Goal: Task Accomplishment & Management: Manage account settings

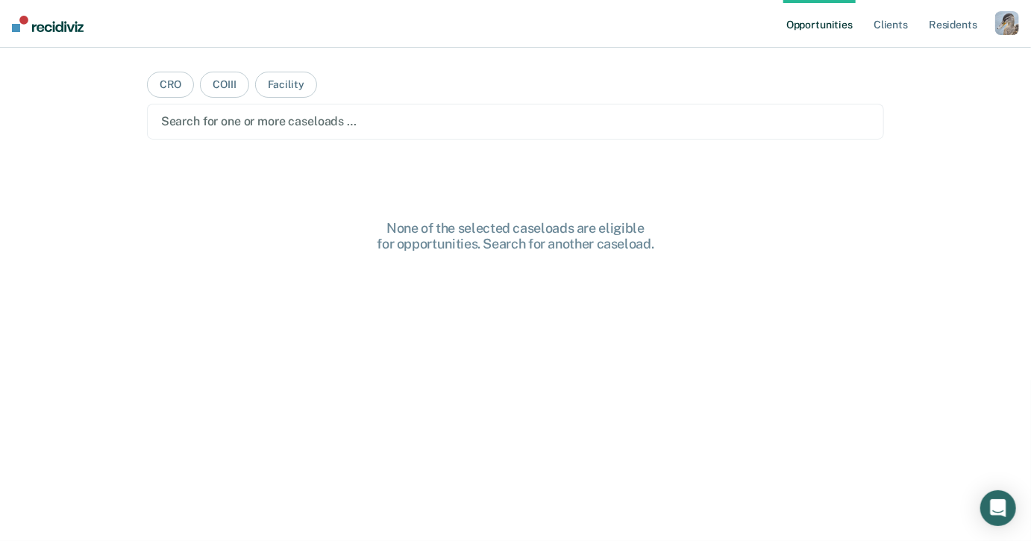
click at [999, 22] on div "button" at bounding box center [1007, 23] width 24 height 24
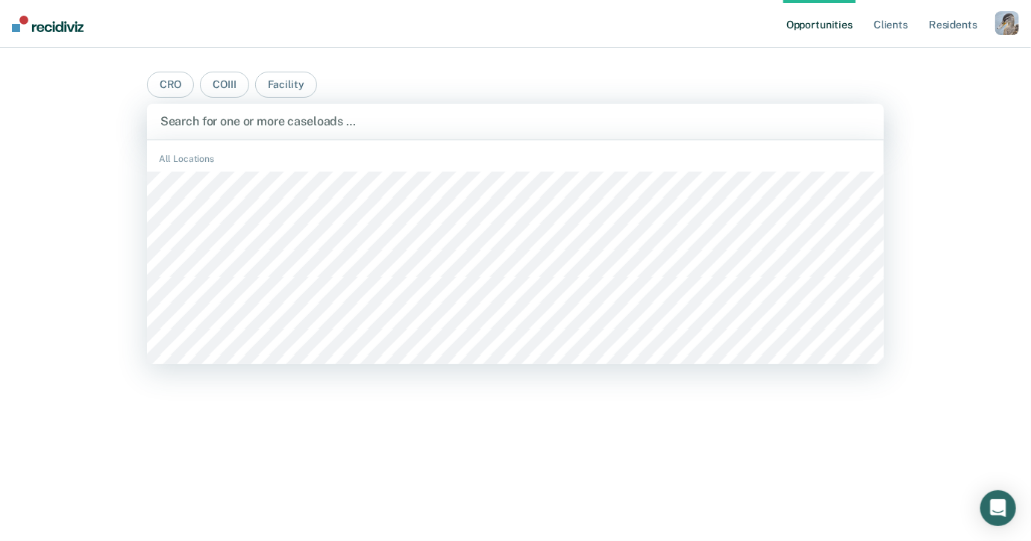
click at [639, 122] on div at bounding box center [515, 121] width 711 height 17
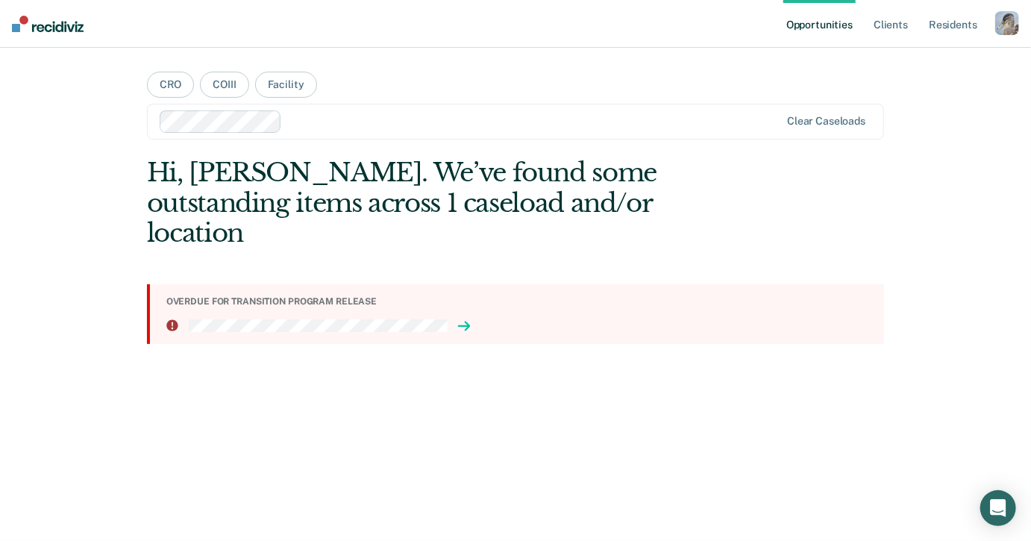
click at [466, 322] on icon at bounding box center [467, 326] width 4 height 8
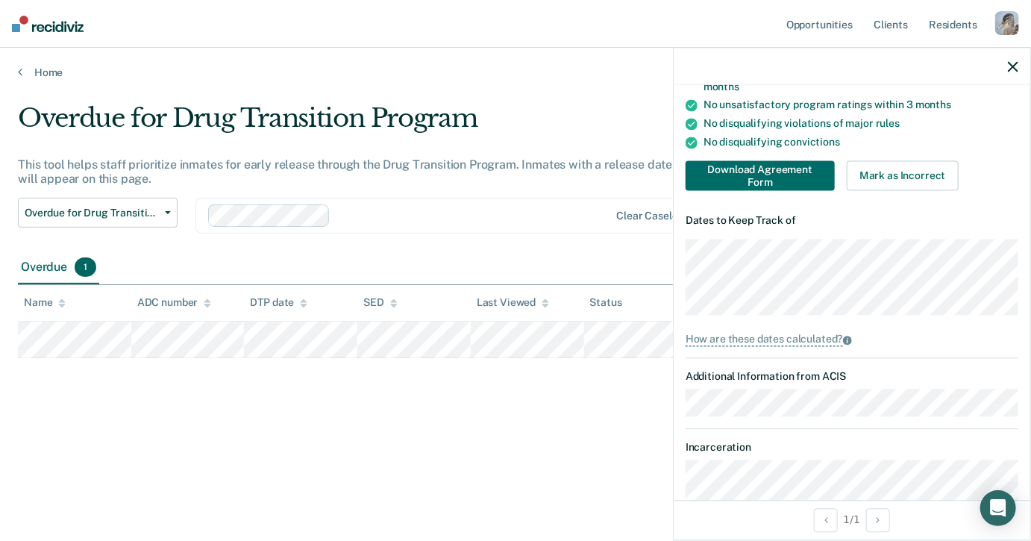
scroll to position [227, 0]
click at [980, 339] on div "How are these dates calculated?" at bounding box center [851, 339] width 333 height 13
click at [999, 221] on dt "Dates to Keep Track of" at bounding box center [851, 220] width 333 height 13
click at [1006, 18] on div "button" at bounding box center [1007, 23] width 24 height 24
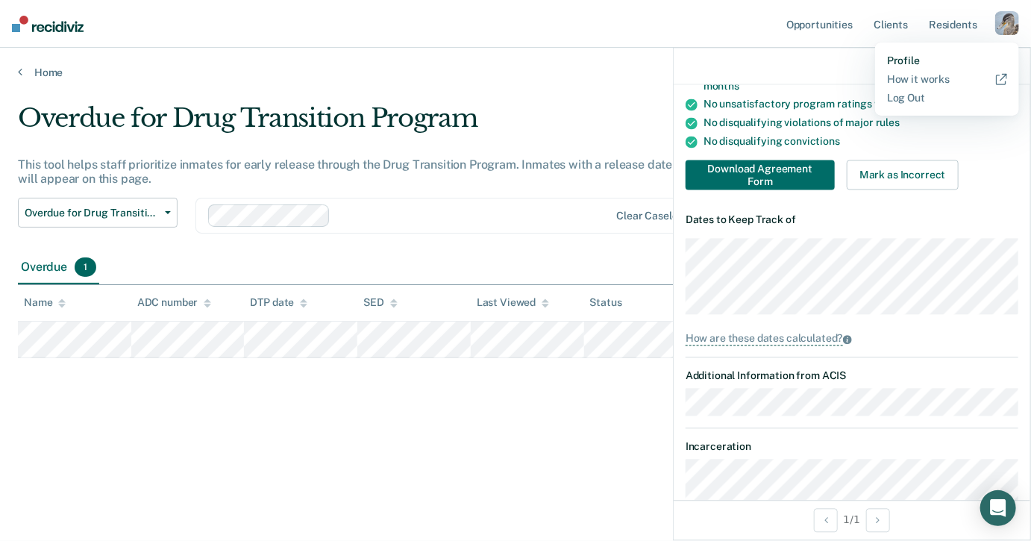
click at [913, 58] on link "Profile" at bounding box center [947, 60] width 120 height 13
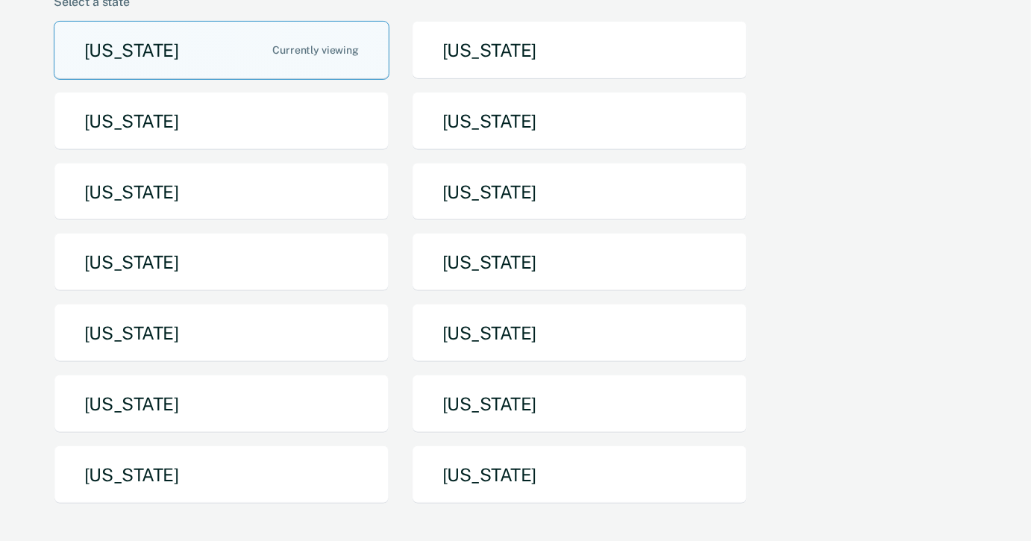
scroll to position [266, 0]
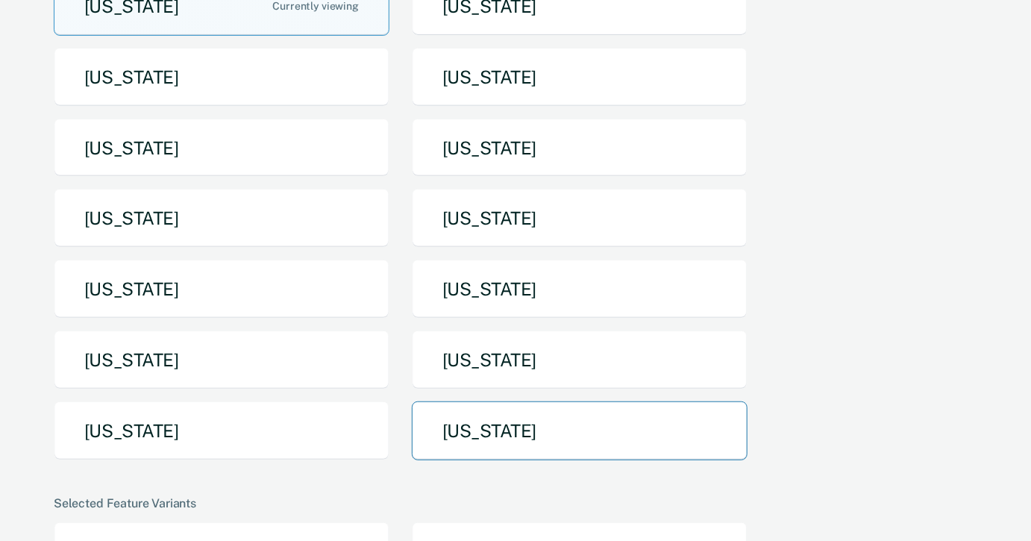
click at [436, 401] on button "[US_STATE]" at bounding box center [580, 430] width 336 height 59
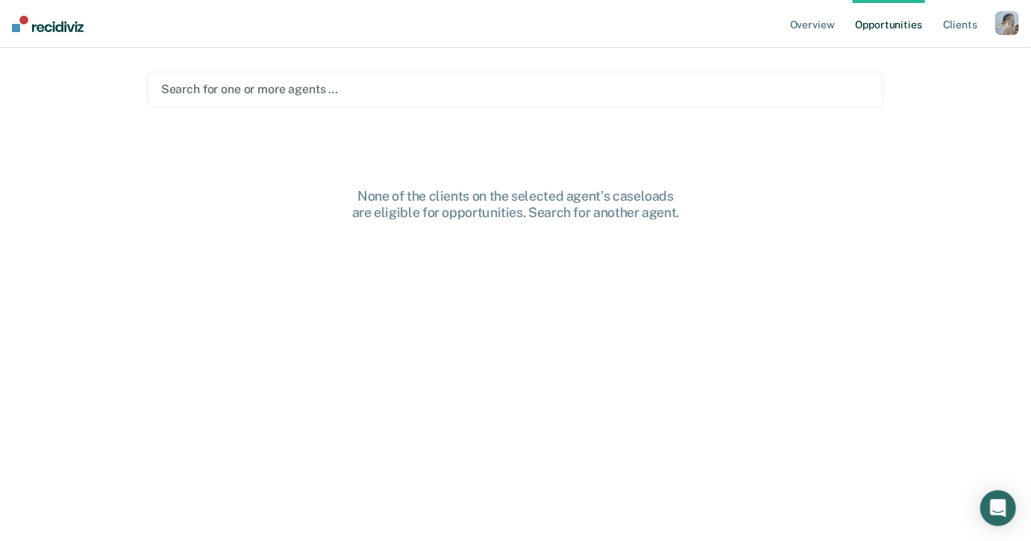
click at [807, 72] on div "Search for one or more agents …" at bounding box center [516, 90] width 738 height 36
click at [438, 12] on nav "Overview Opportunities Client s Profile How it works Log Out" at bounding box center [515, 24] width 1031 height 48
click at [418, 78] on div "Clear agents" at bounding box center [516, 90] width 738 height 36
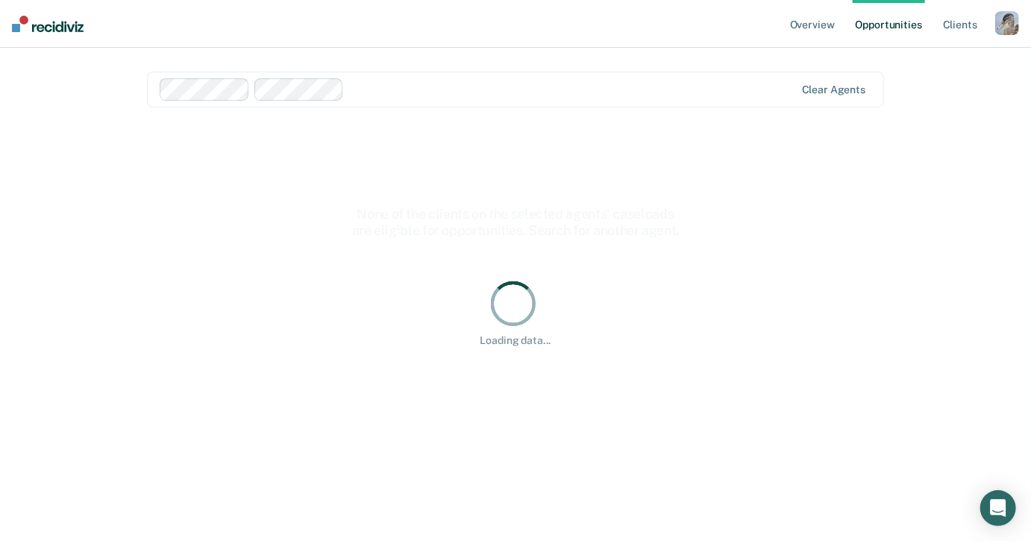
click at [418, 33] on nav "Overview Opportunities Client s Profile How it works Log Out" at bounding box center [515, 24] width 1031 height 48
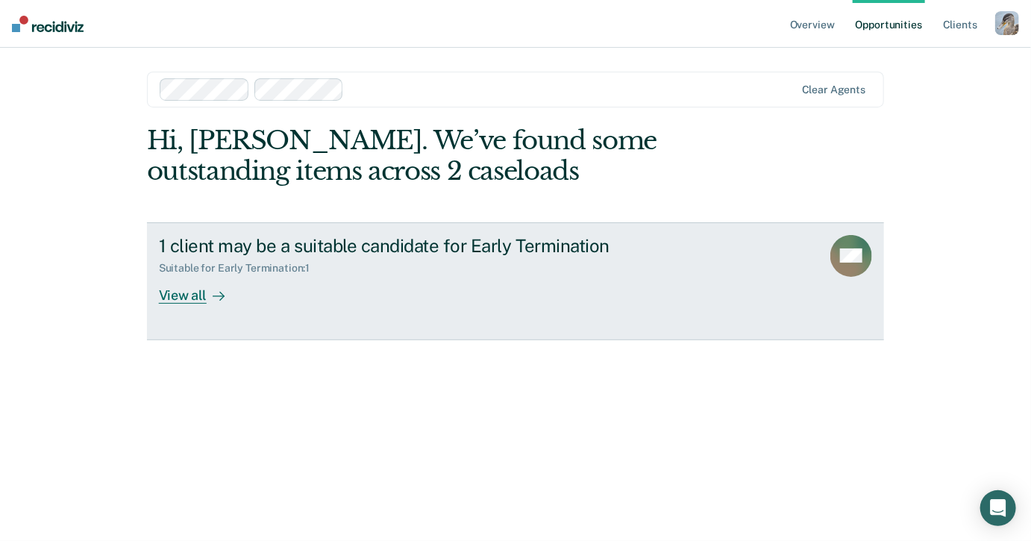
click at [365, 300] on div "1 client may be a suitable candidate for Early Termination Suitable for Early T…" at bounding box center [438, 269] width 559 height 69
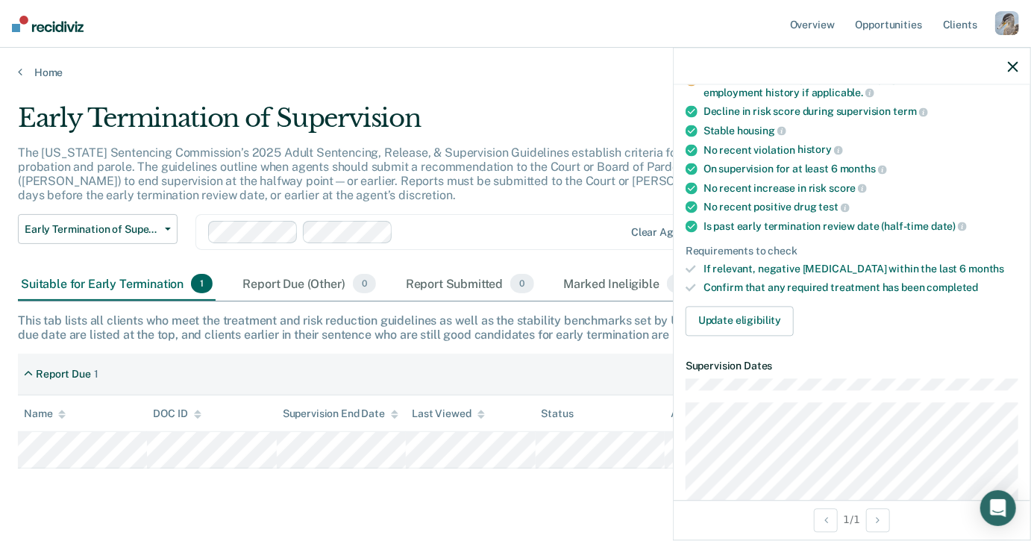
scroll to position [288, 0]
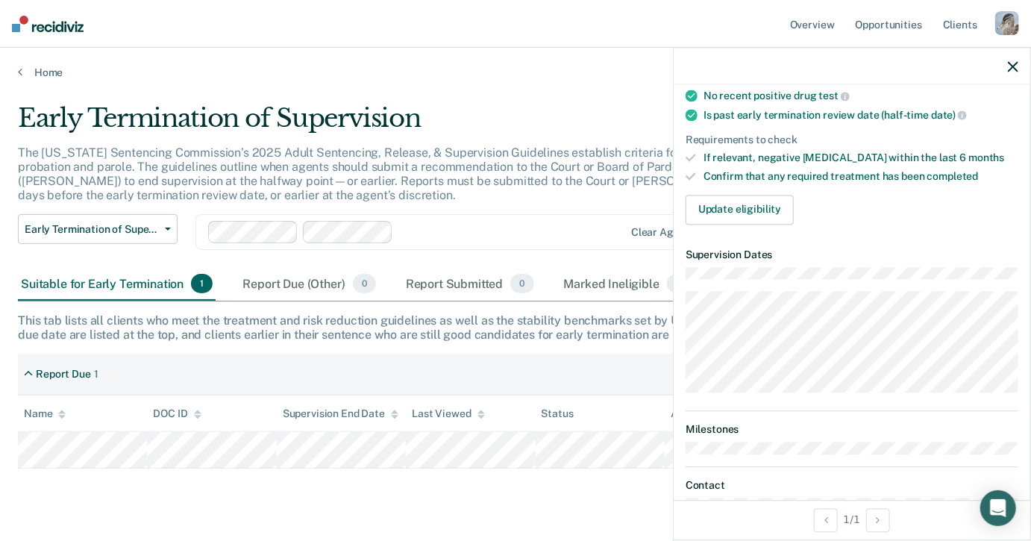
click at [1011, 24] on div "button" at bounding box center [1007, 23] width 24 height 24
click at [914, 66] on link "Profile" at bounding box center [947, 60] width 120 height 13
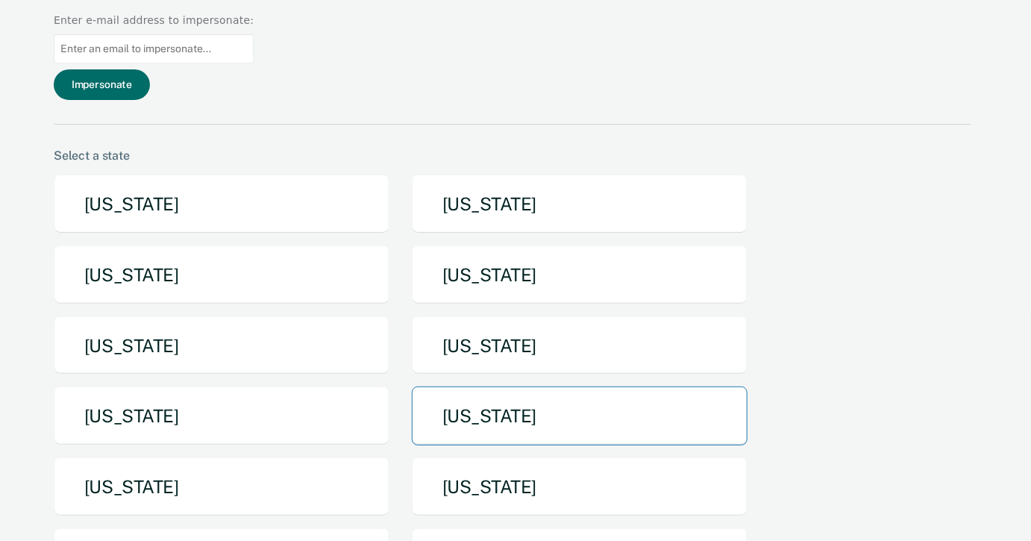
scroll to position [80, 0]
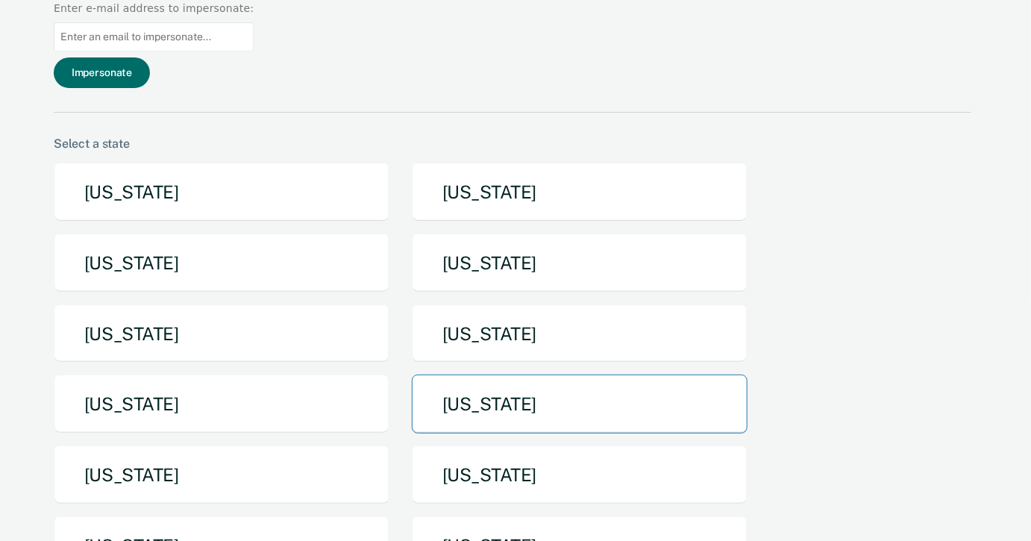
click at [498, 374] on button "[US_STATE]" at bounding box center [580, 403] width 336 height 59
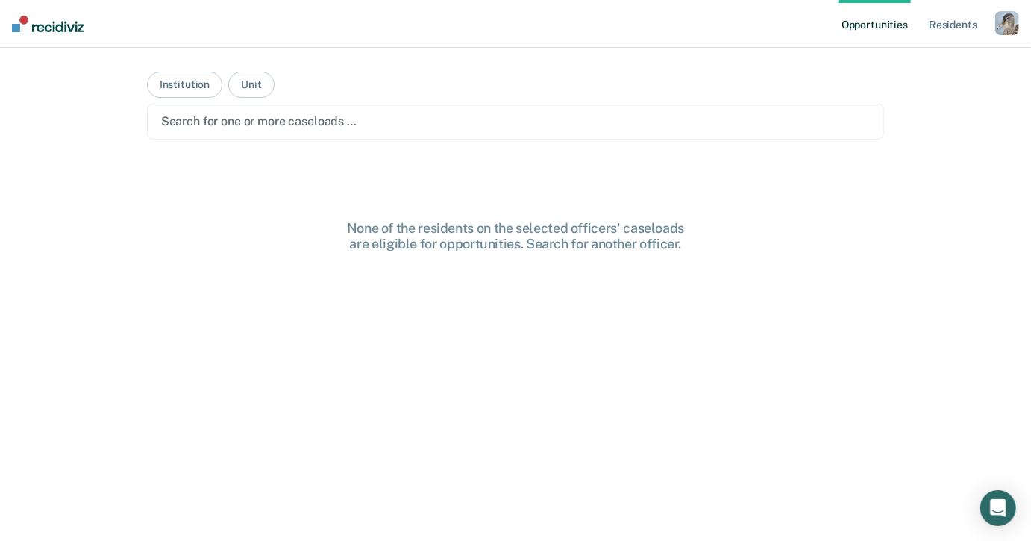
click at [378, 121] on div at bounding box center [515, 121] width 709 height 17
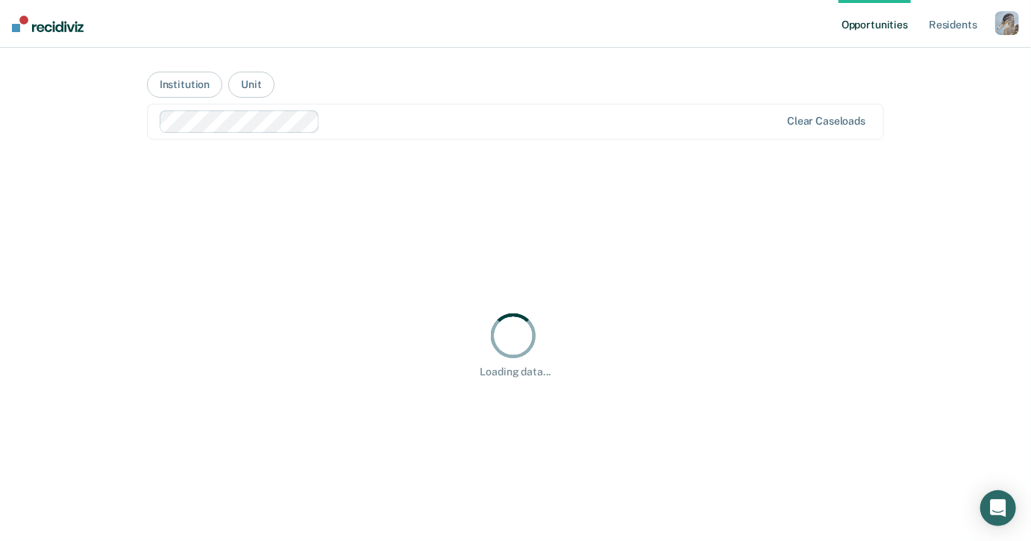
click at [416, 68] on main "Institution Unit option [GEOGRAPHIC_DATA], selected. Clear caseloads Loading da…" at bounding box center [515, 276] width 773 height 457
click at [805, 121] on div "Clear caseloads" at bounding box center [826, 121] width 78 height 13
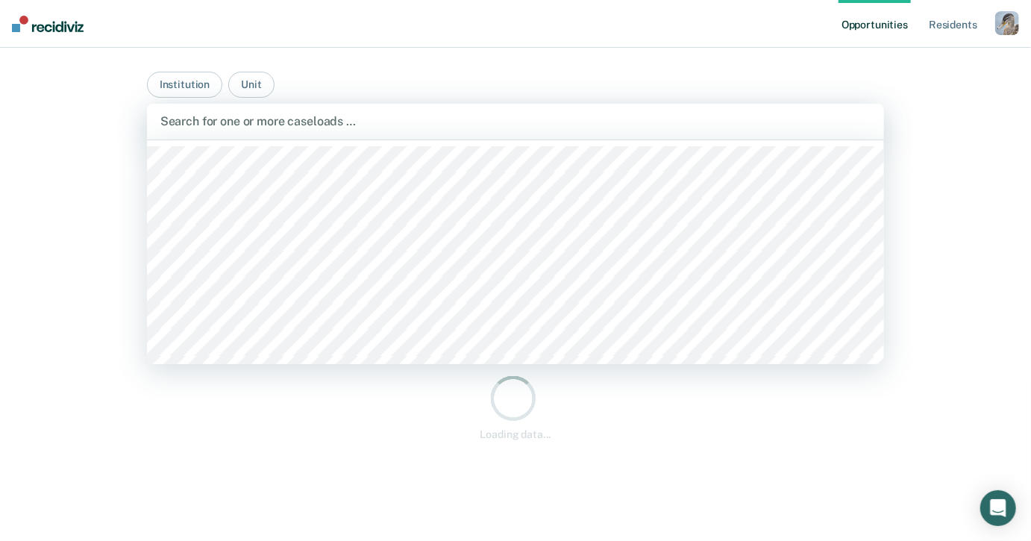
click at [615, 119] on div at bounding box center [515, 121] width 711 height 17
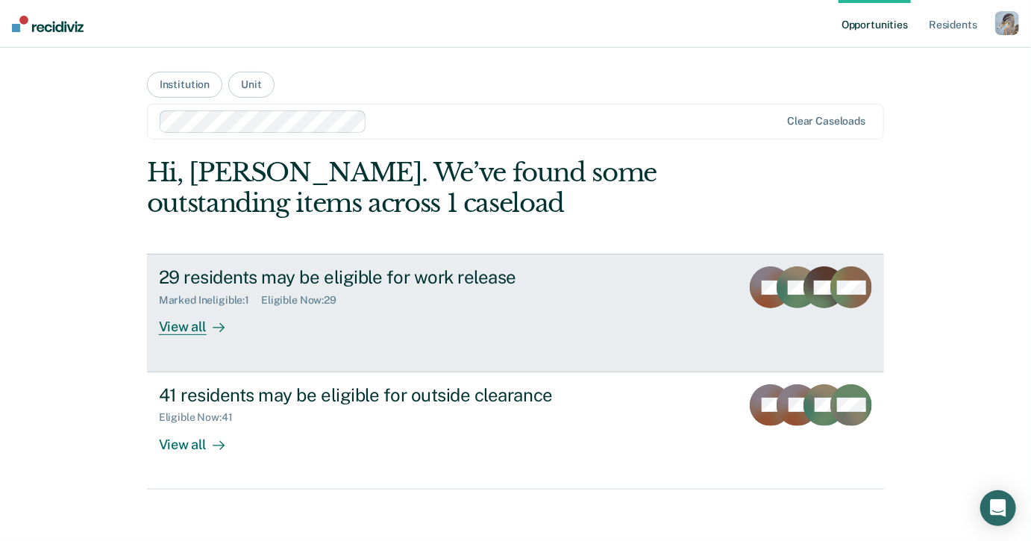
click at [489, 316] on div "29 residents may be eligible for work release Marked Ineligible : 1 Eligible No…" at bounding box center [438, 300] width 559 height 69
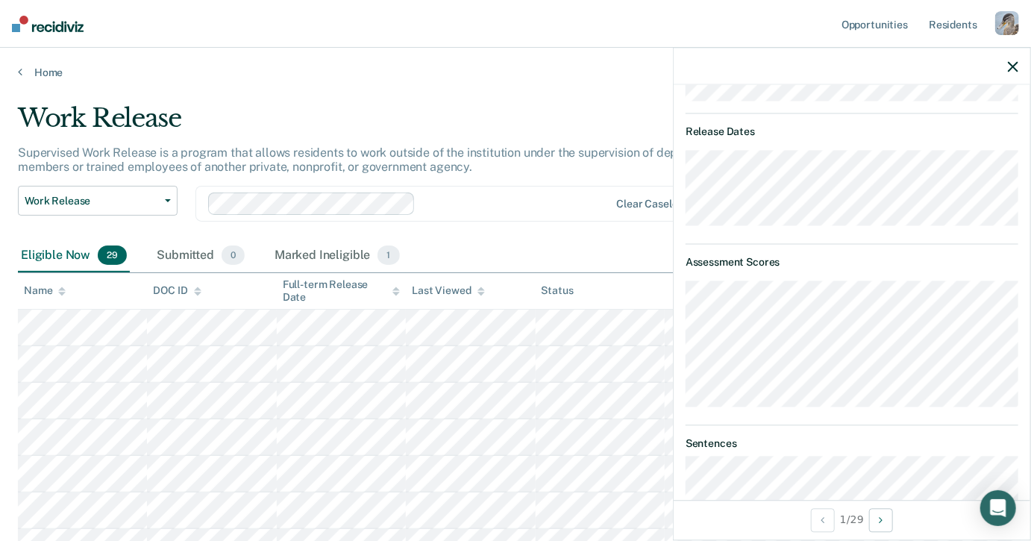
scroll to position [609, 0]
